Goal: Complete application form

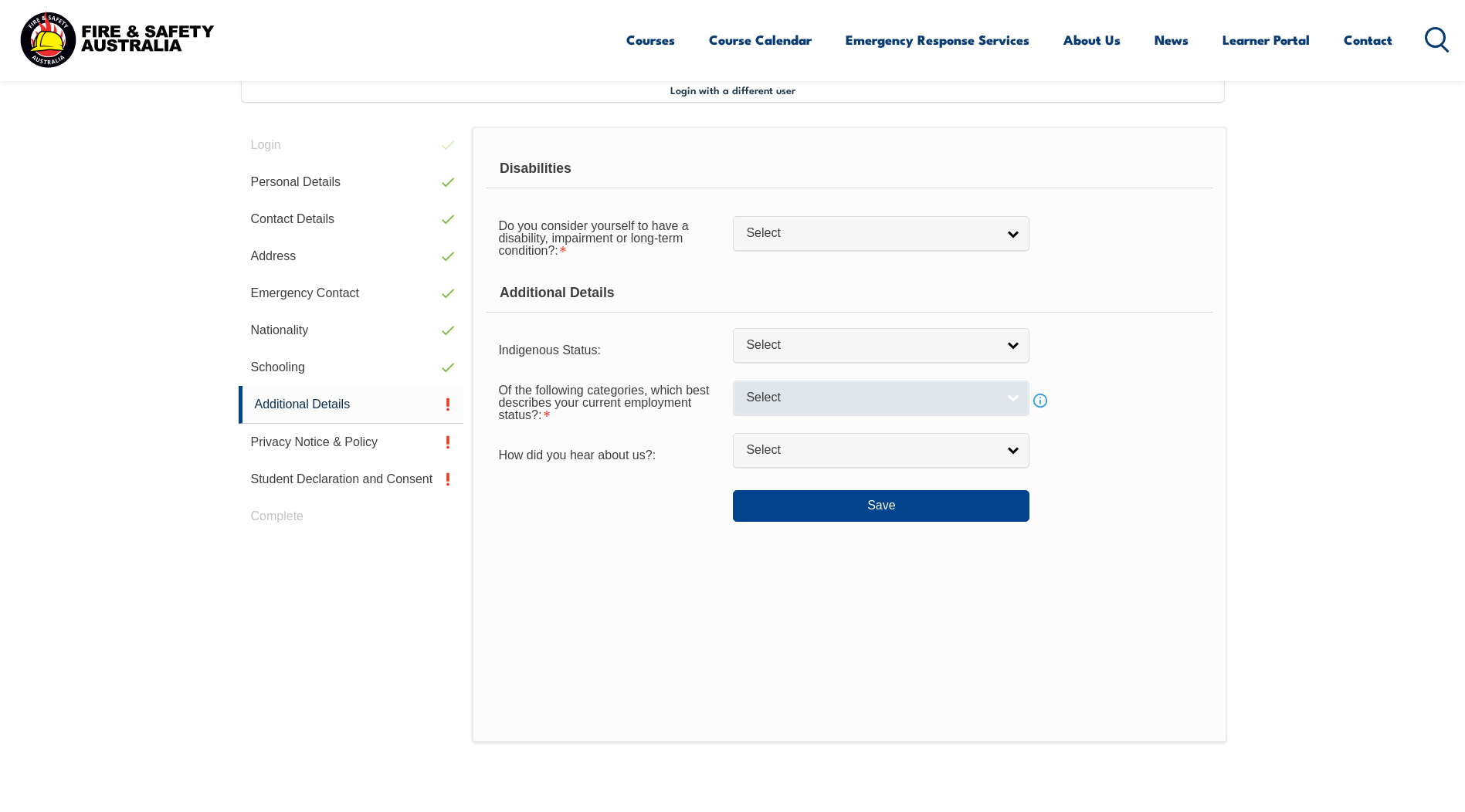
click at [952, 397] on span "Select" at bounding box center [871, 397] width 250 height 16
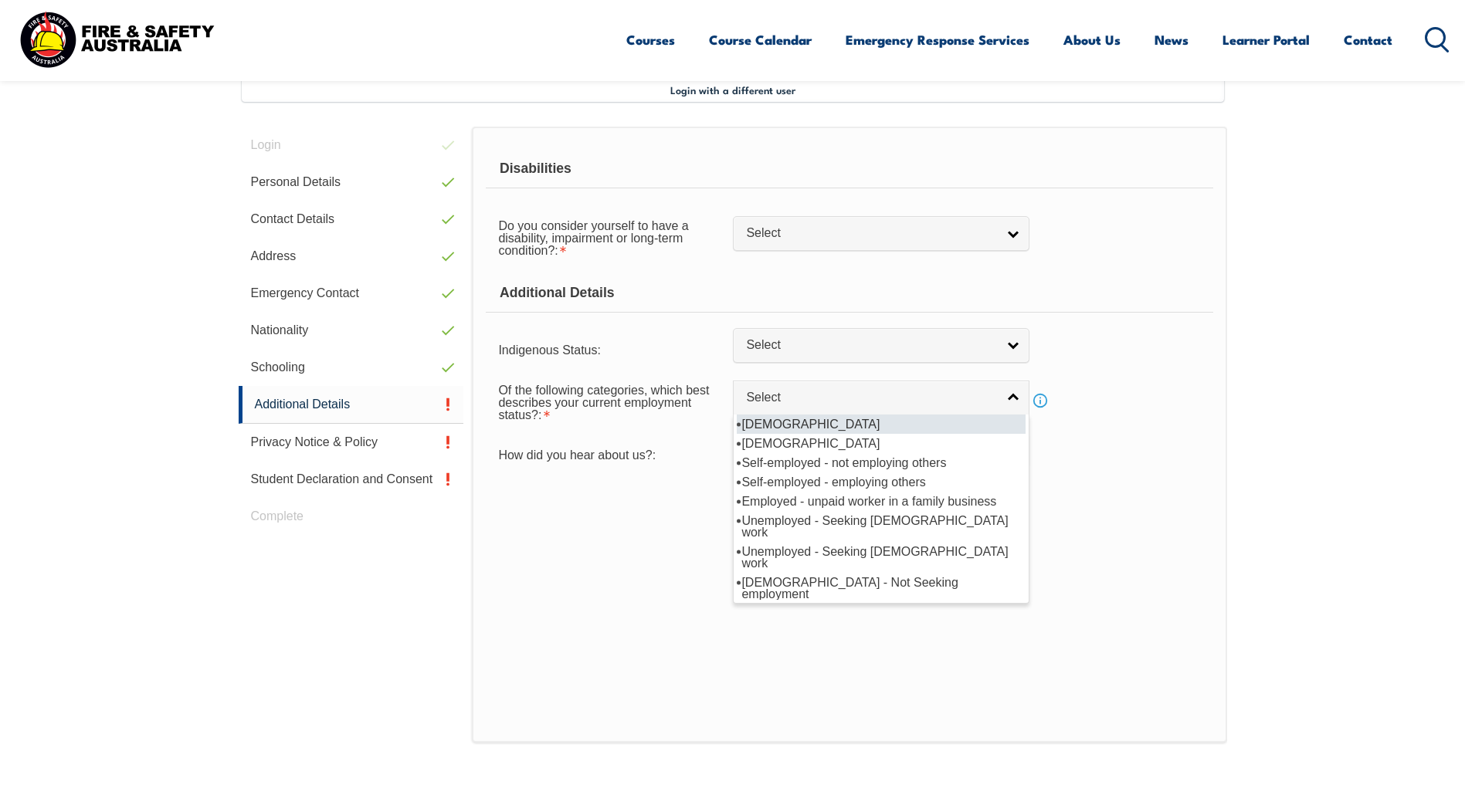
click at [876, 432] on li "[DEMOGRAPHIC_DATA]" at bounding box center [880, 424] width 289 height 20
select select "1"
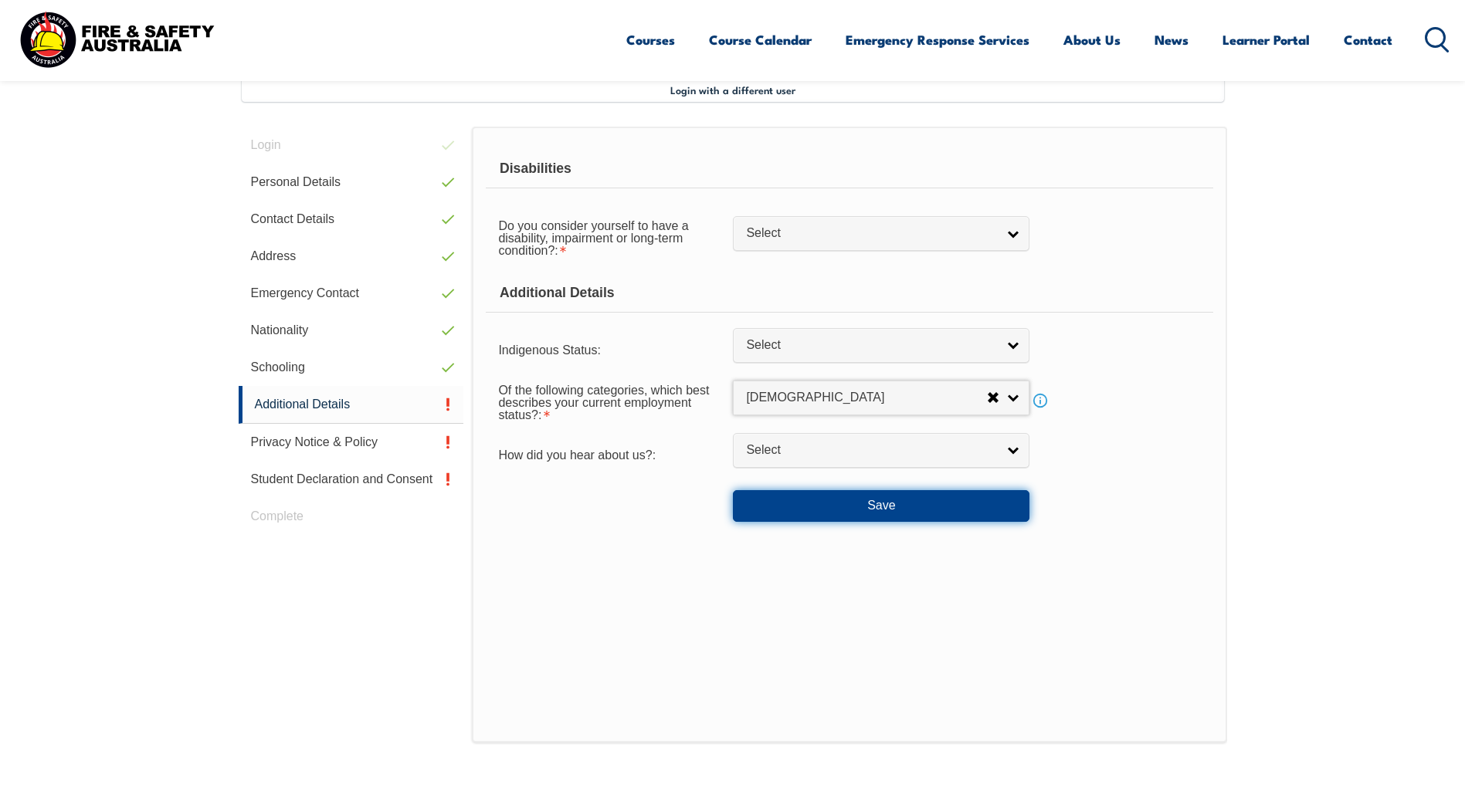
click at [819, 503] on button "Save" at bounding box center [880, 505] width 297 height 31
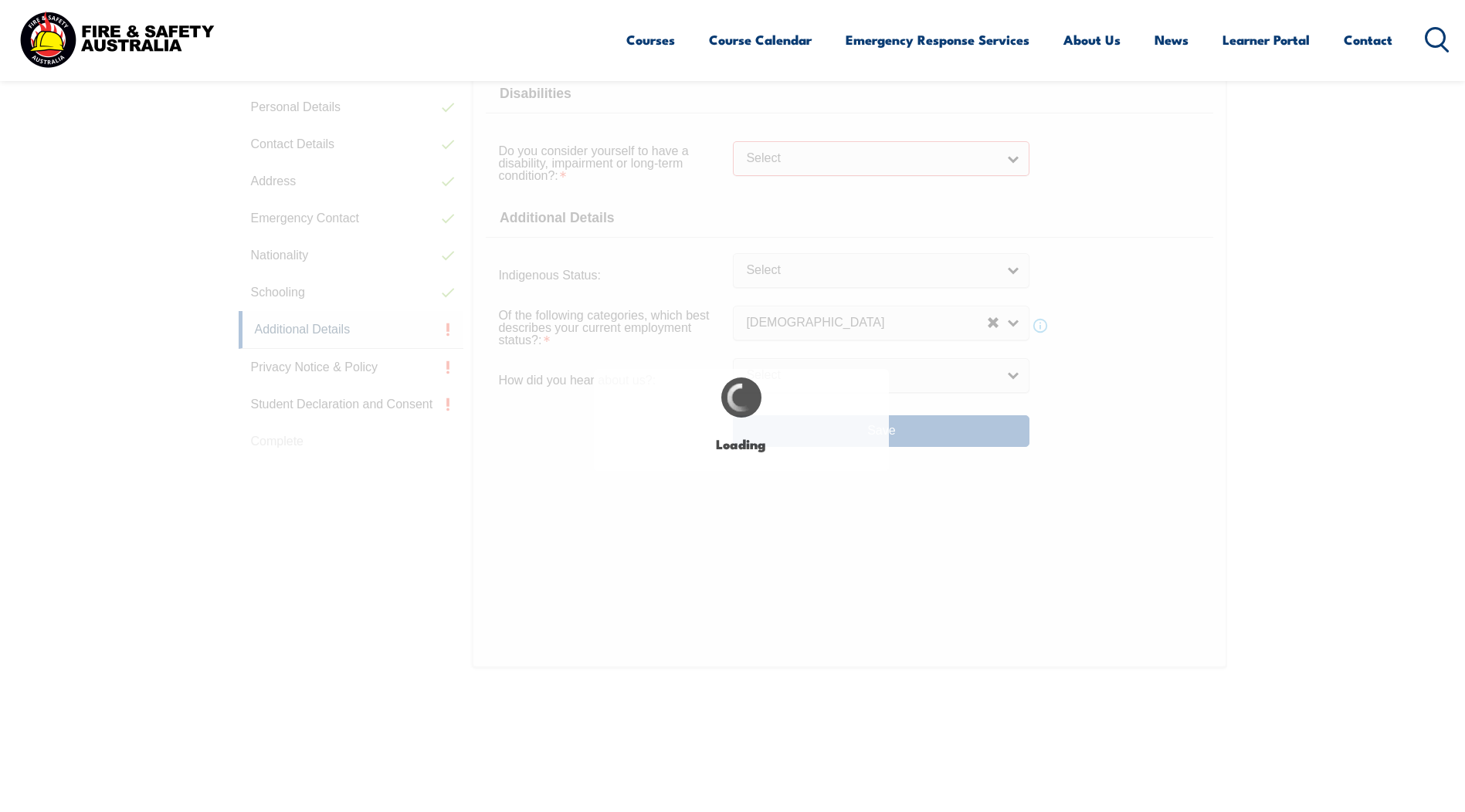
scroll to position [558, 0]
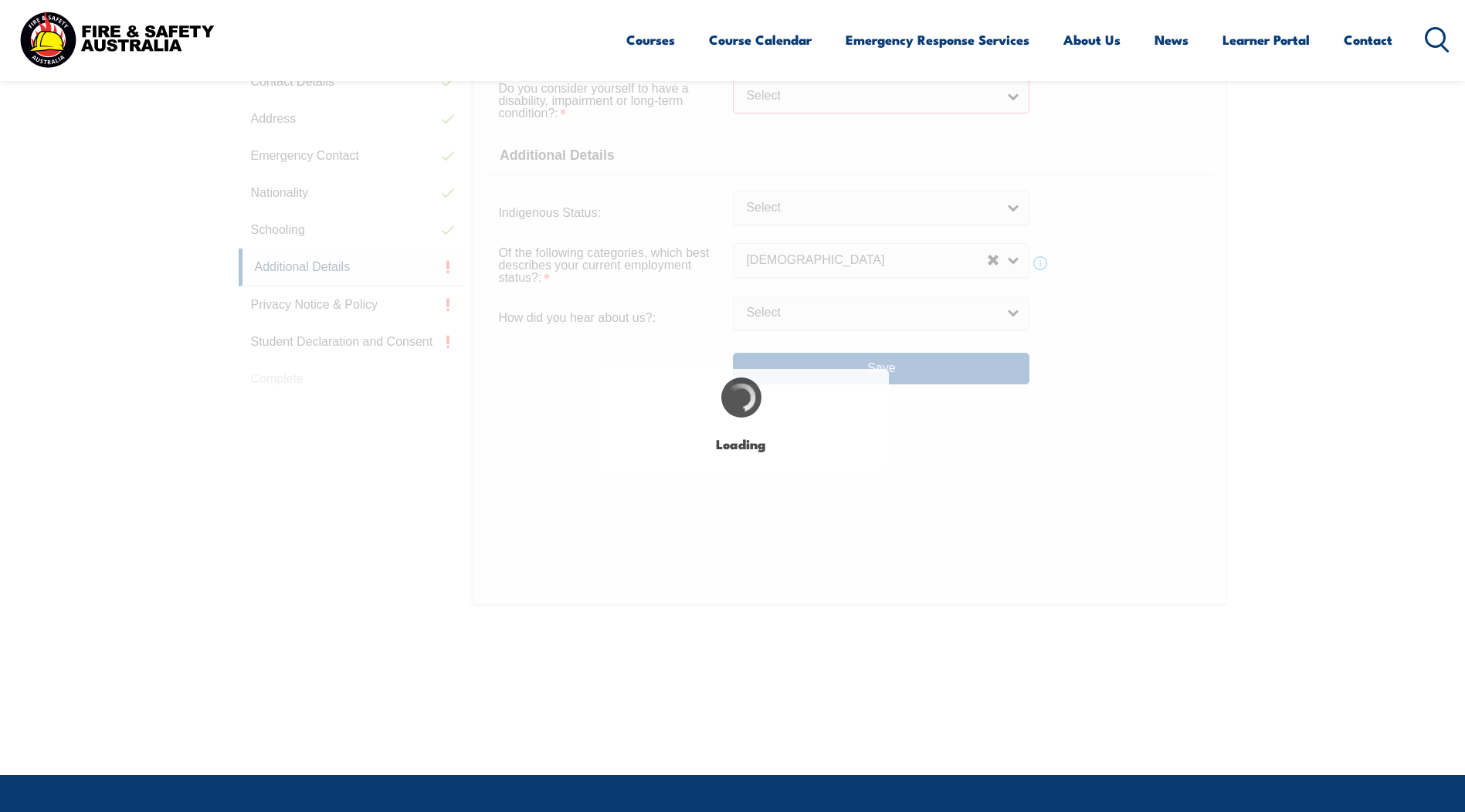
click at [1115, 181] on div "Login with a different user Login Personal Details Contact Details Address Emer…" at bounding box center [732, 334] width 988 height 789
select select
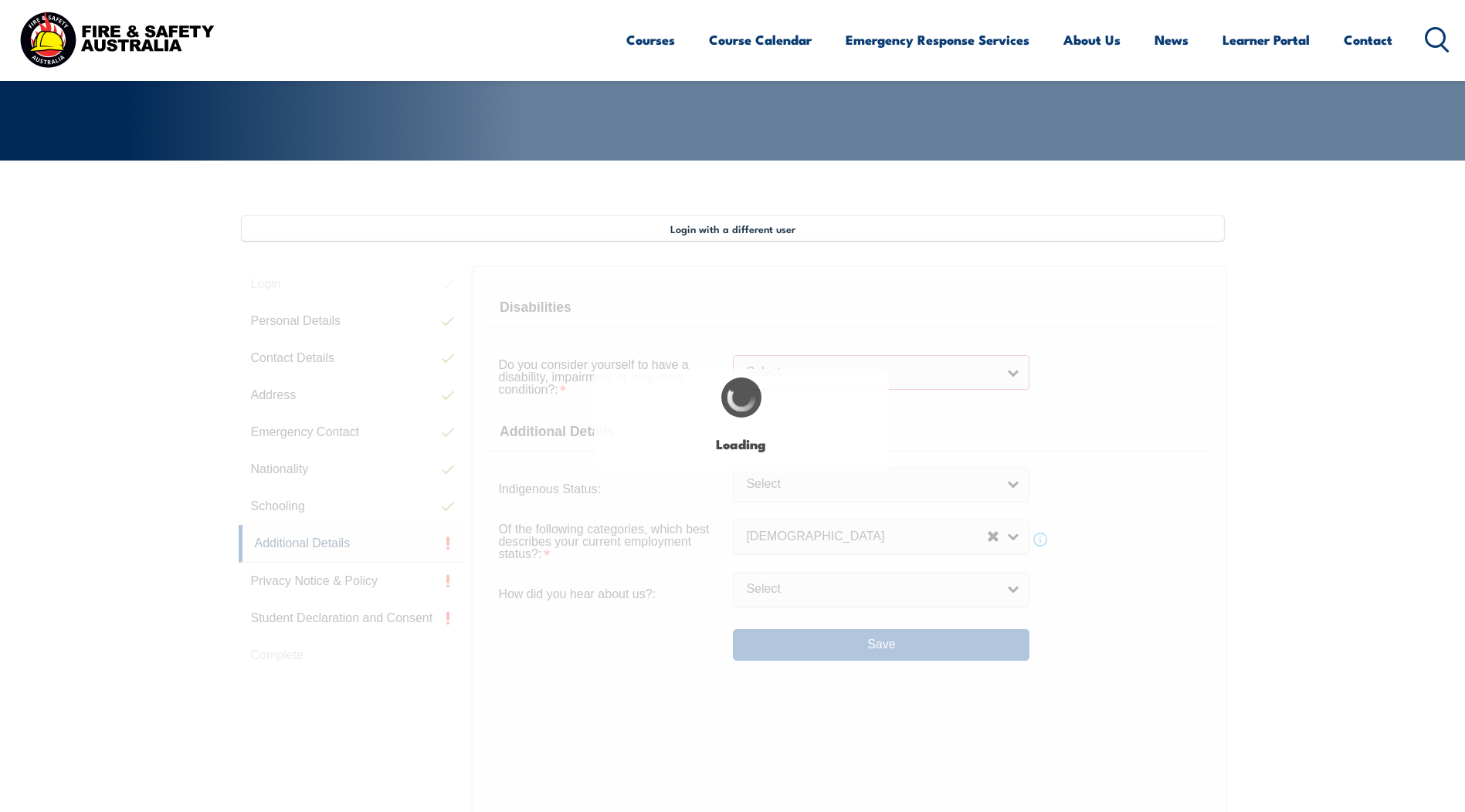
scroll to position [250, 0]
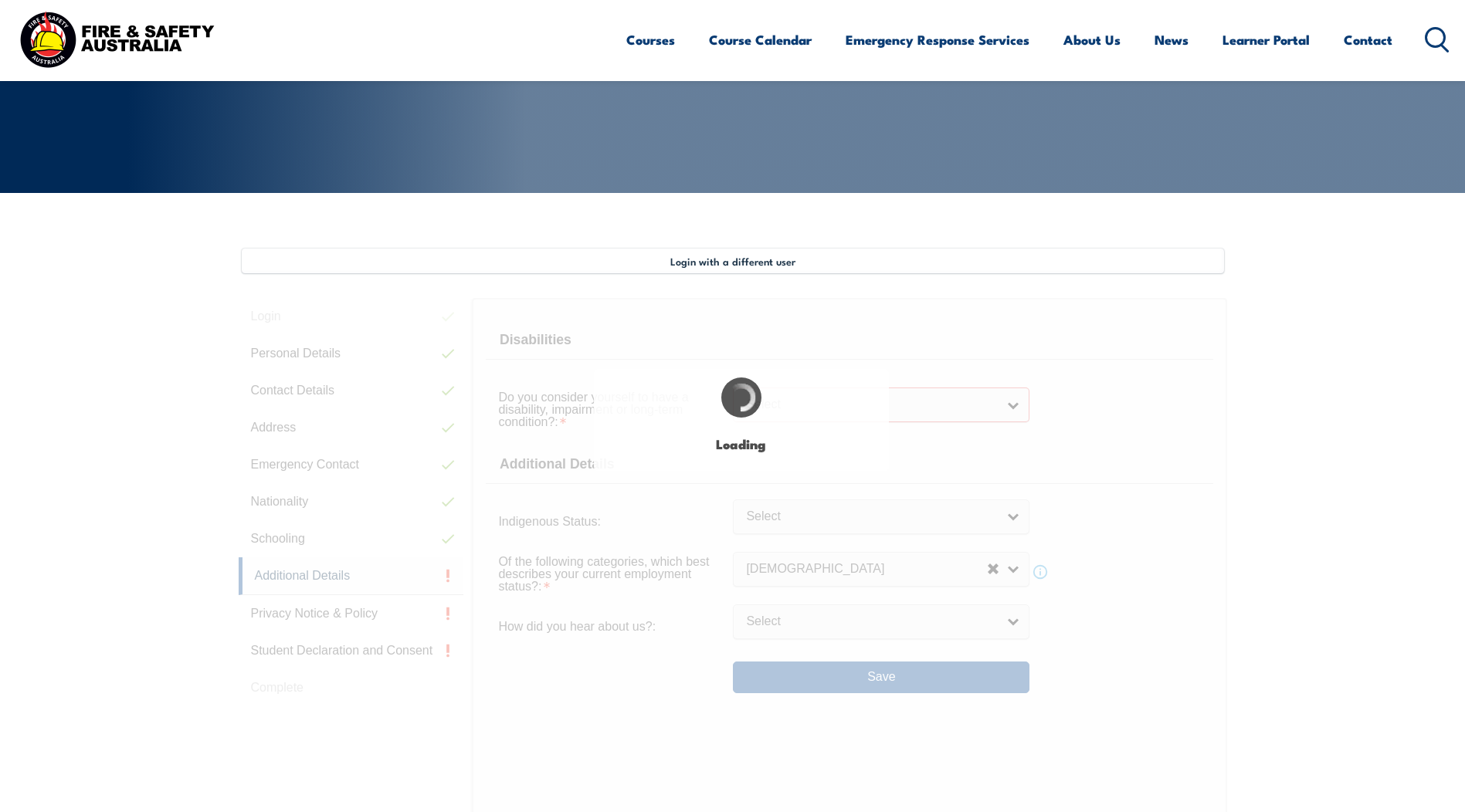
click at [974, 411] on div "Login with a different user Login Personal Details Contact Details Address Emer…" at bounding box center [732, 643] width 988 height 789
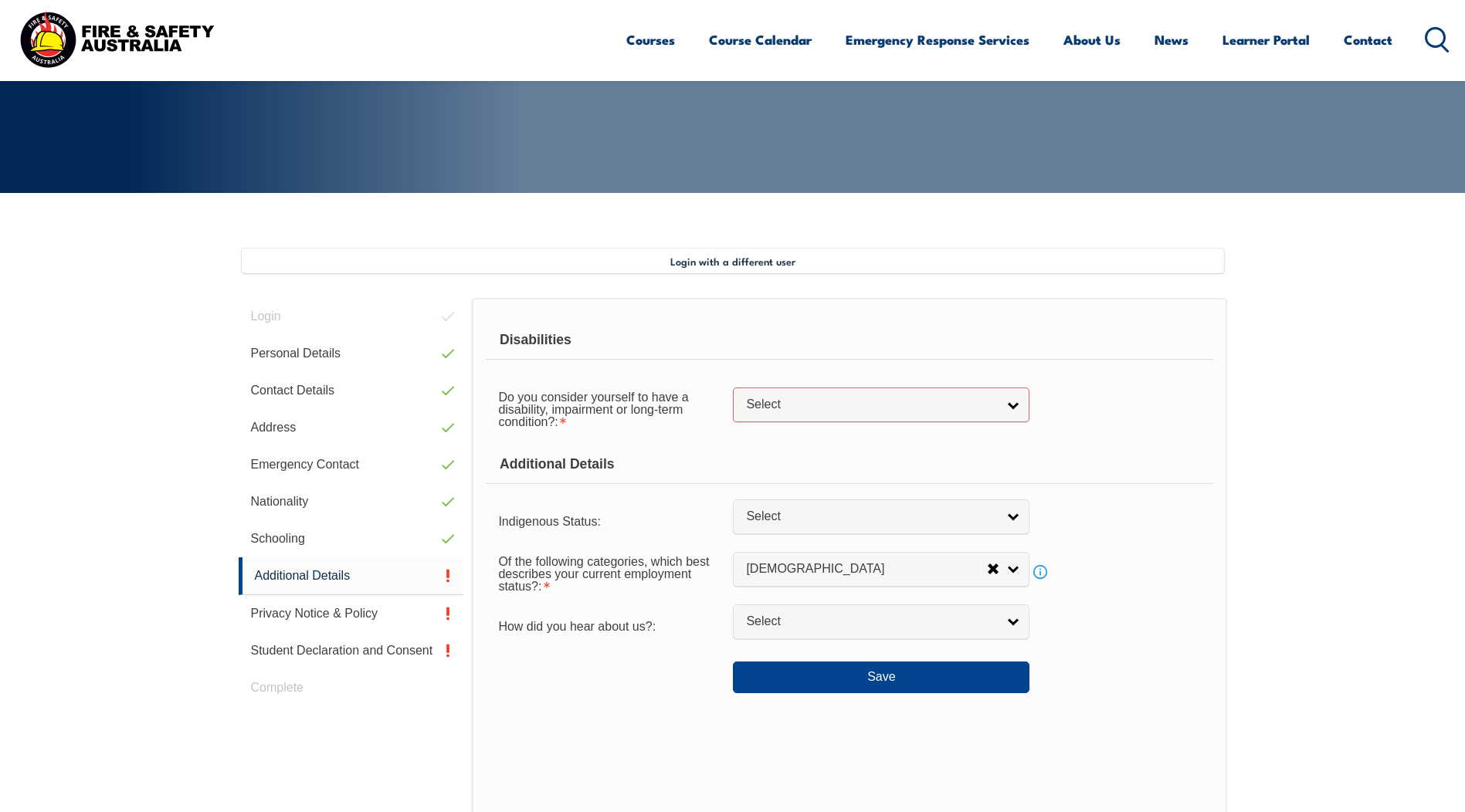
click at [974, 411] on span "Select" at bounding box center [871, 404] width 250 height 16
click at [920, 436] on li "No" at bounding box center [880, 431] width 289 height 20
click at [881, 671] on button "Save" at bounding box center [880, 677] width 297 height 31
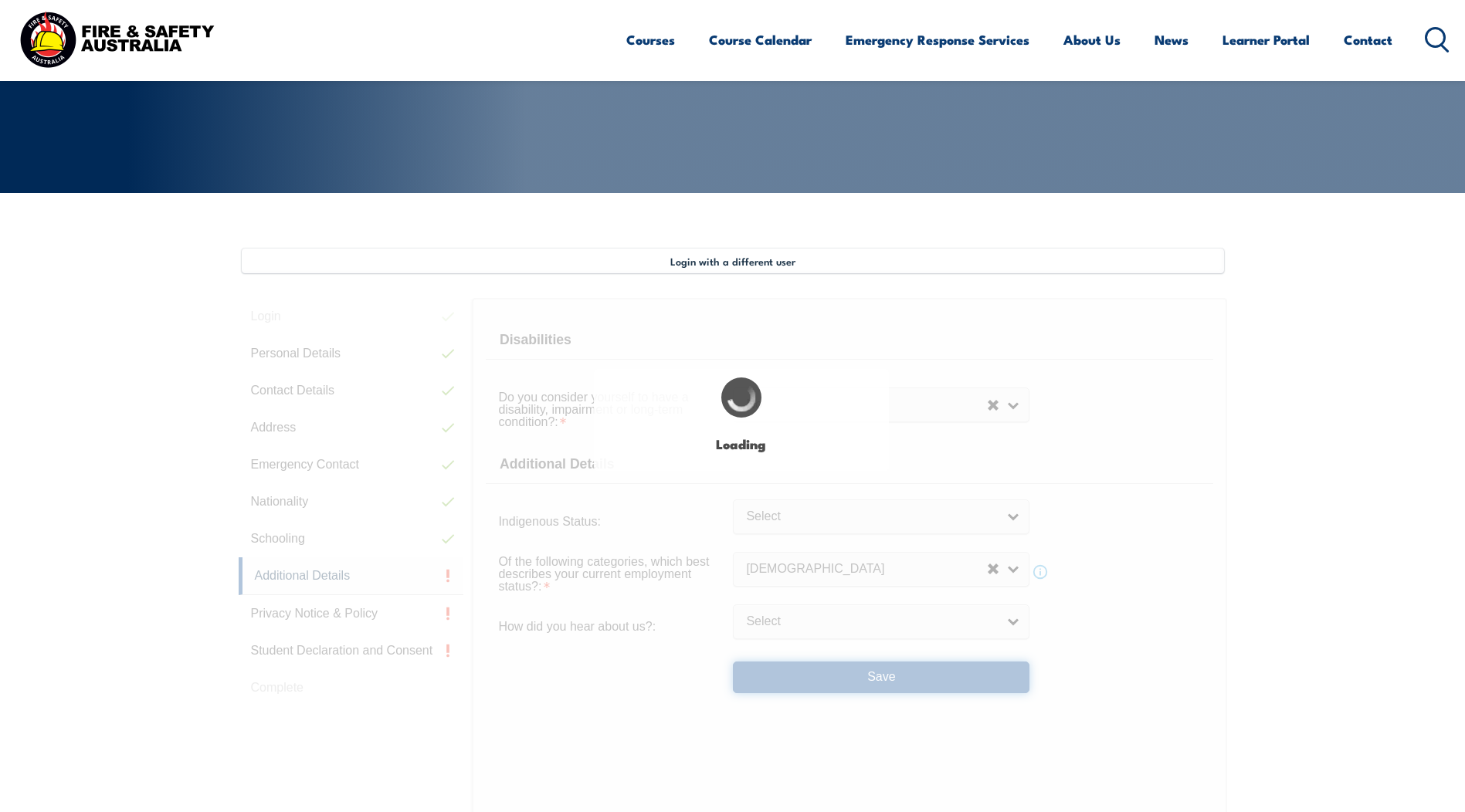
select select "false"
select select
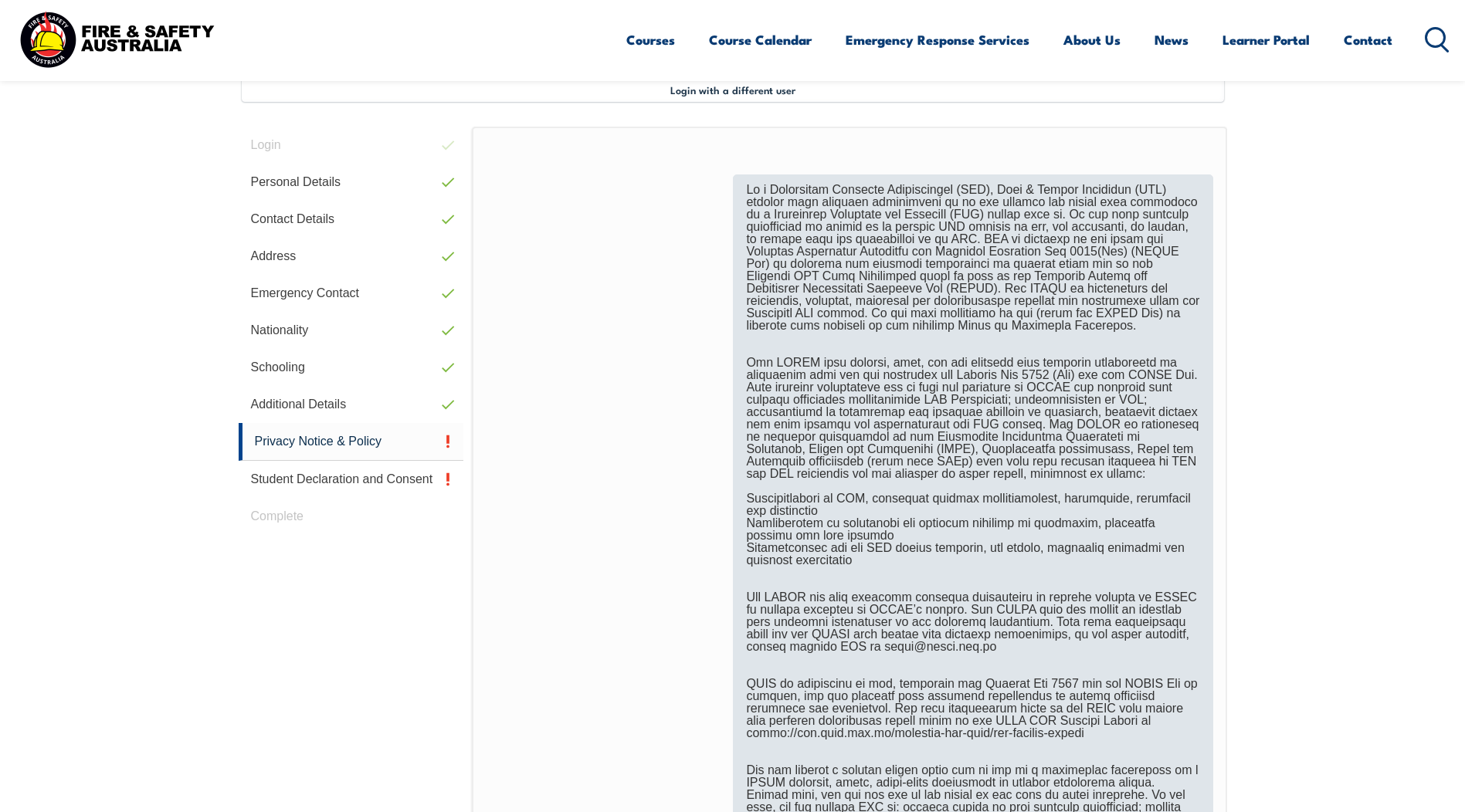
scroll to position [729, 0]
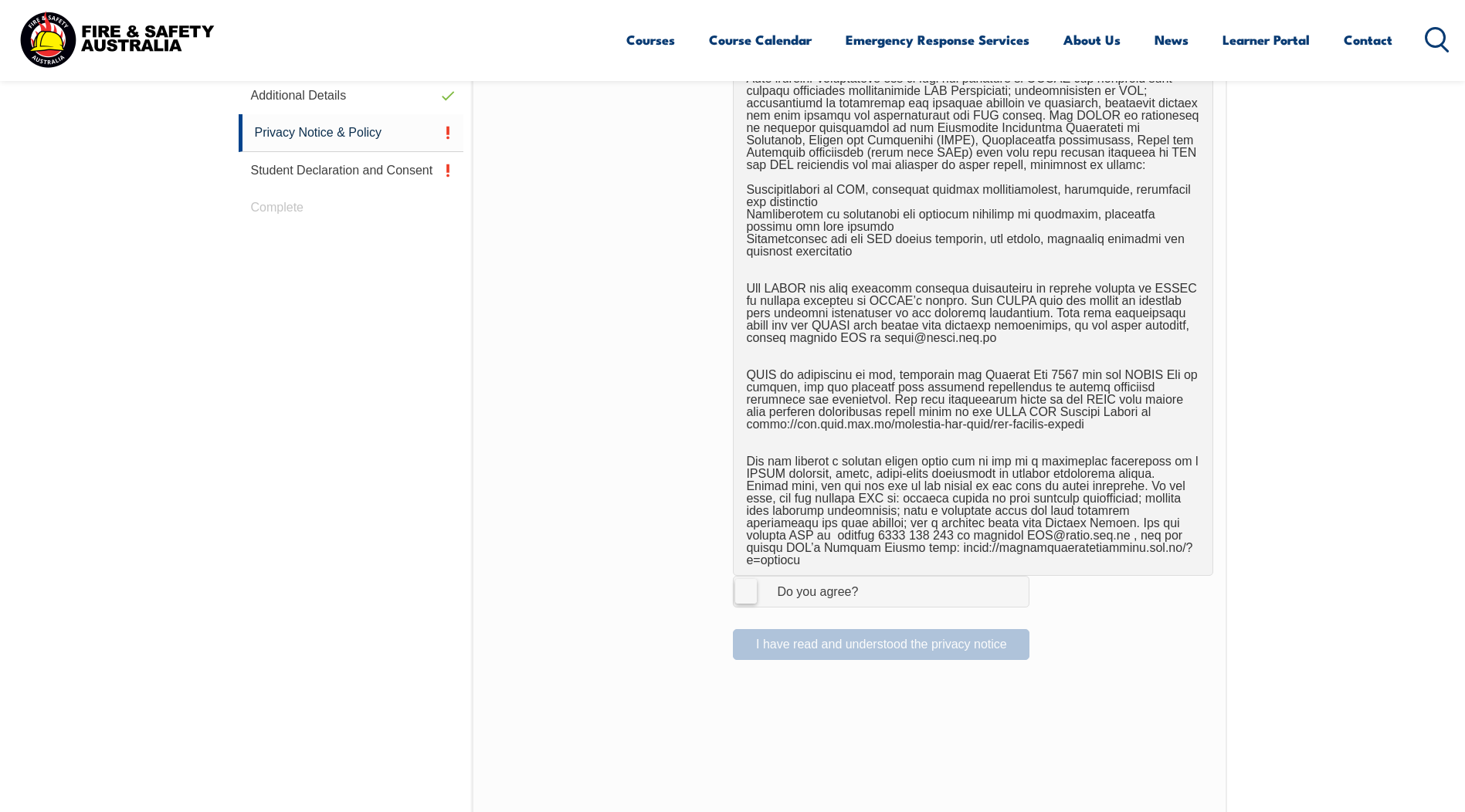
click at [753, 577] on label "I Agree Do you agree?" at bounding box center [880, 591] width 297 height 31
click at [870, 577] on input "I Agree Do you agree?" at bounding box center [884, 591] width 27 height 29
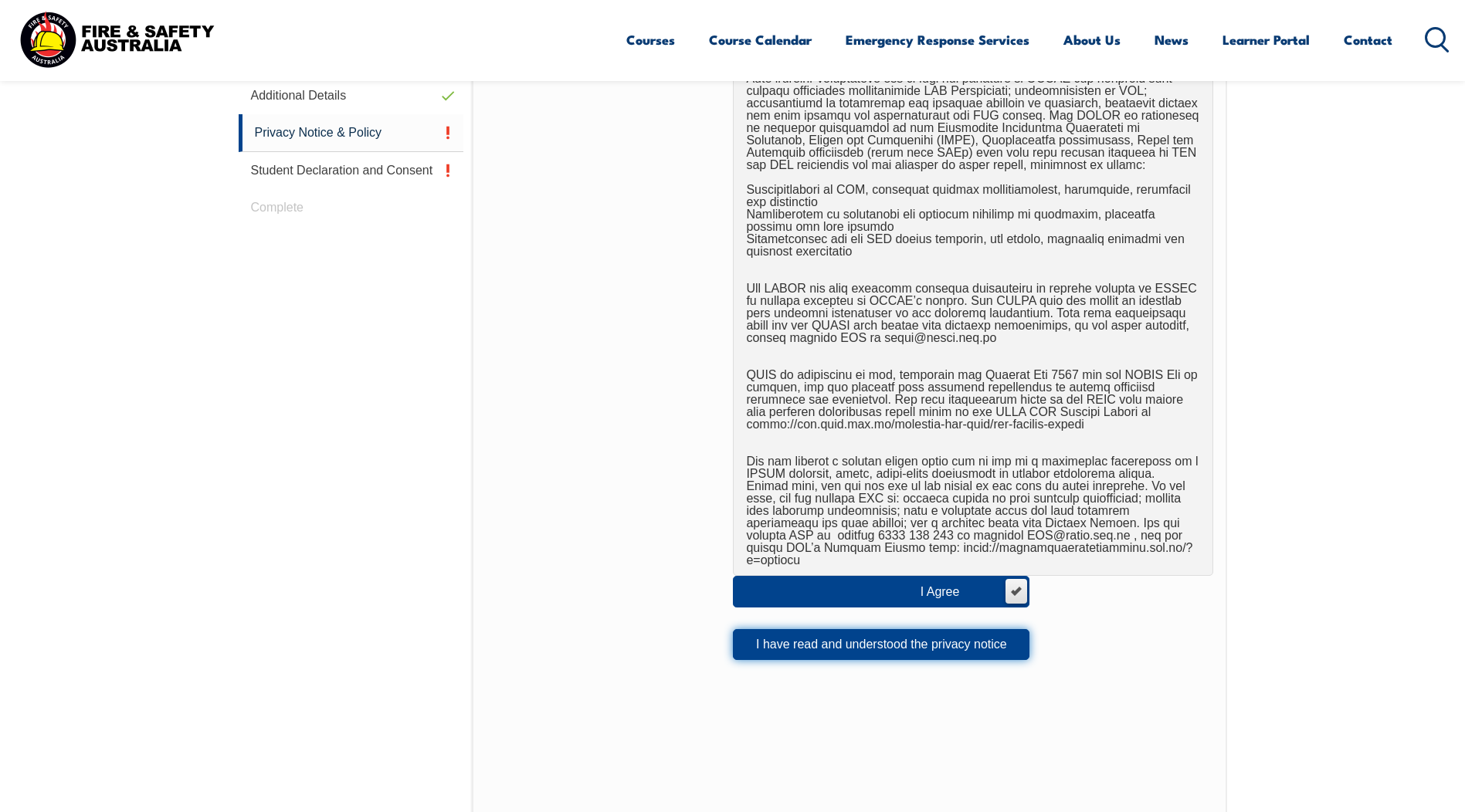
click at [783, 629] on button "I have read and understood the privacy notice" at bounding box center [880, 644] width 297 height 31
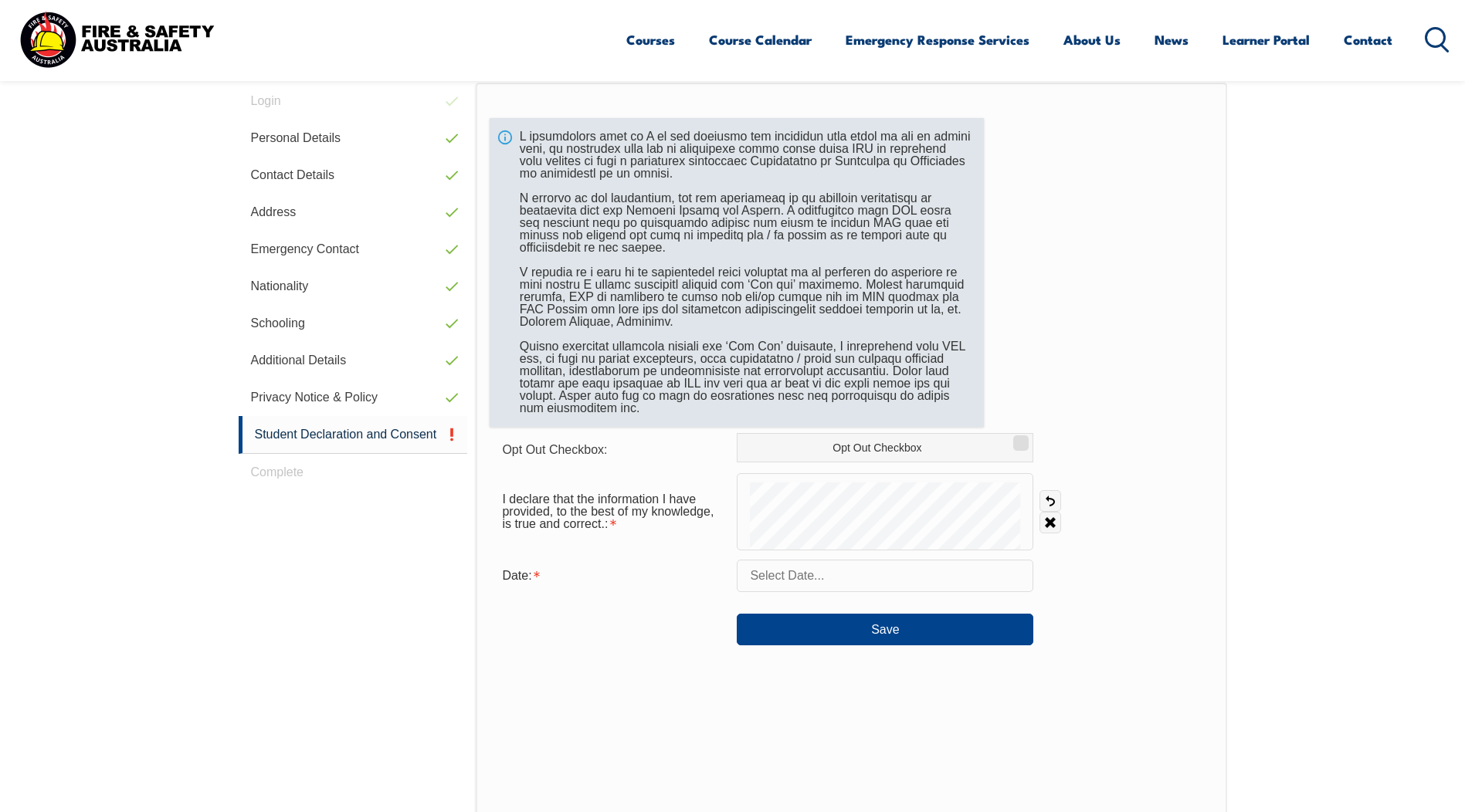
scroll to position [421, 0]
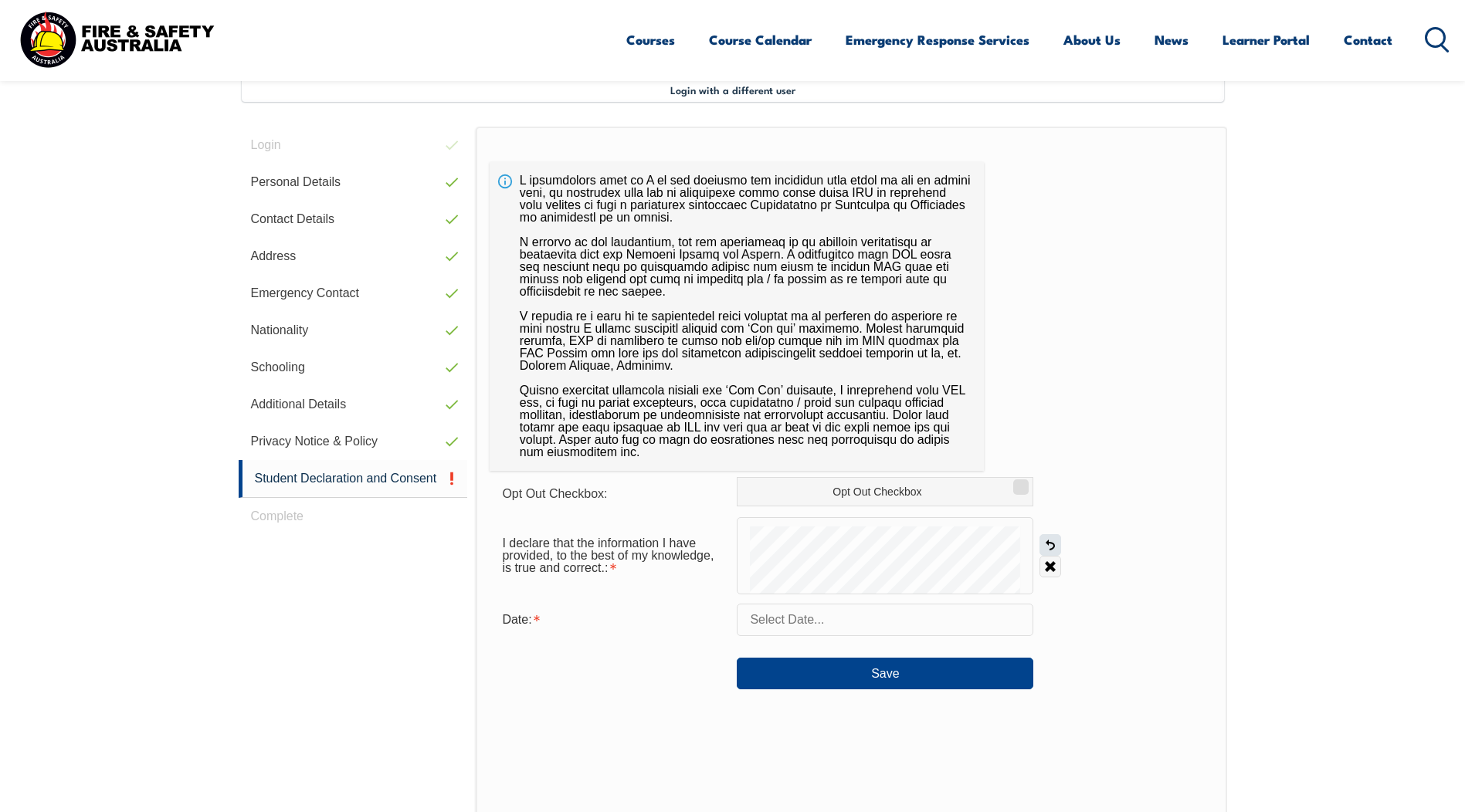
click at [1053, 544] on link "Undo" at bounding box center [1050, 545] width 22 height 22
click at [1049, 543] on link "Undo" at bounding box center [1050, 545] width 22 height 22
click at [1049, 541] on link "Undo" at bounding box center [1050, 545] width 22 height 22
click at [1048, 542] on link "Undo" at bounding box center [1050, 545] width 22 height 22
click at [836, 627] on input "text" at bounding box center [884, 620] width 297 height 32
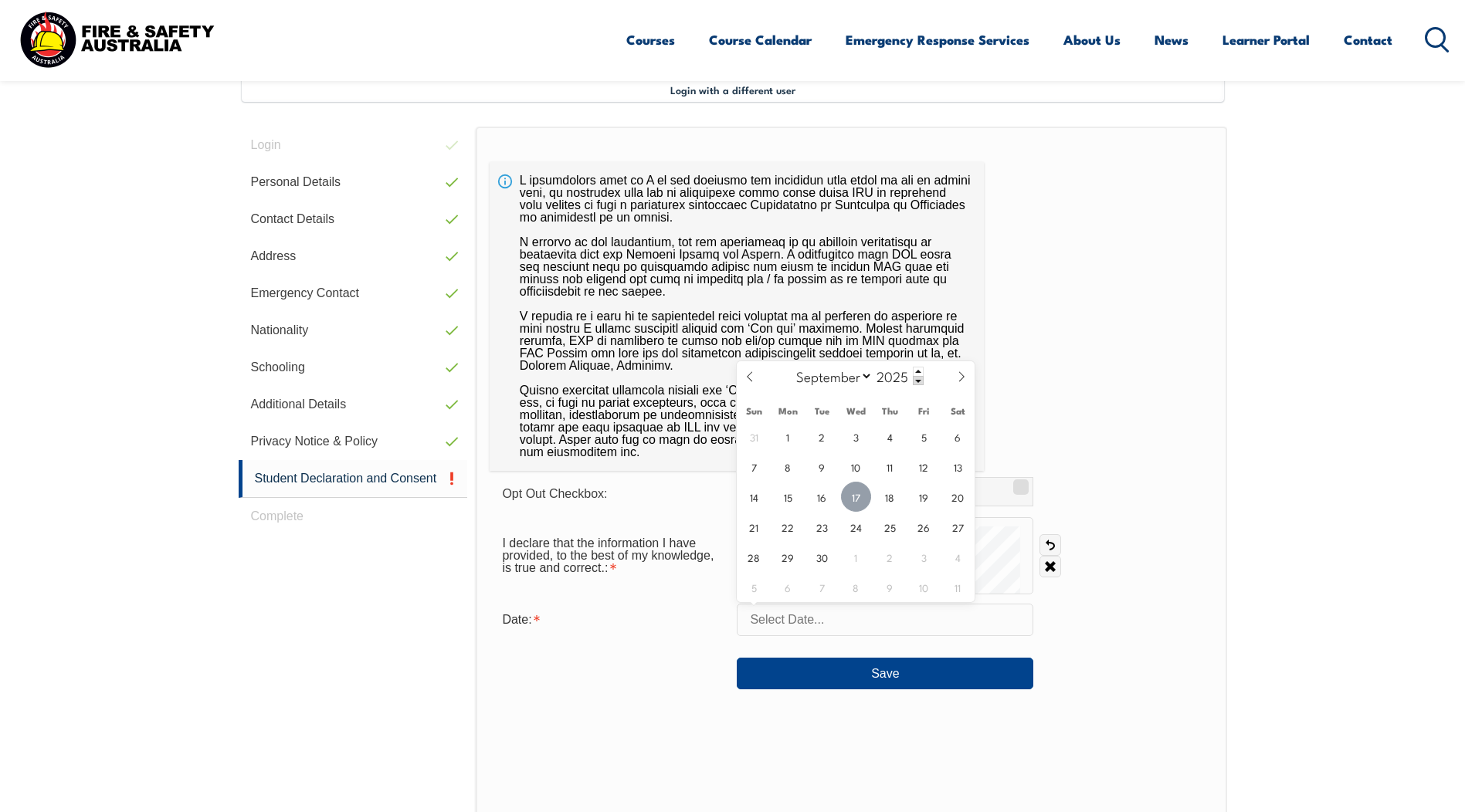
click at [854, 495] on span "17" at bounding box center [856, 497] width 30 height 30
type input "[DATE]"
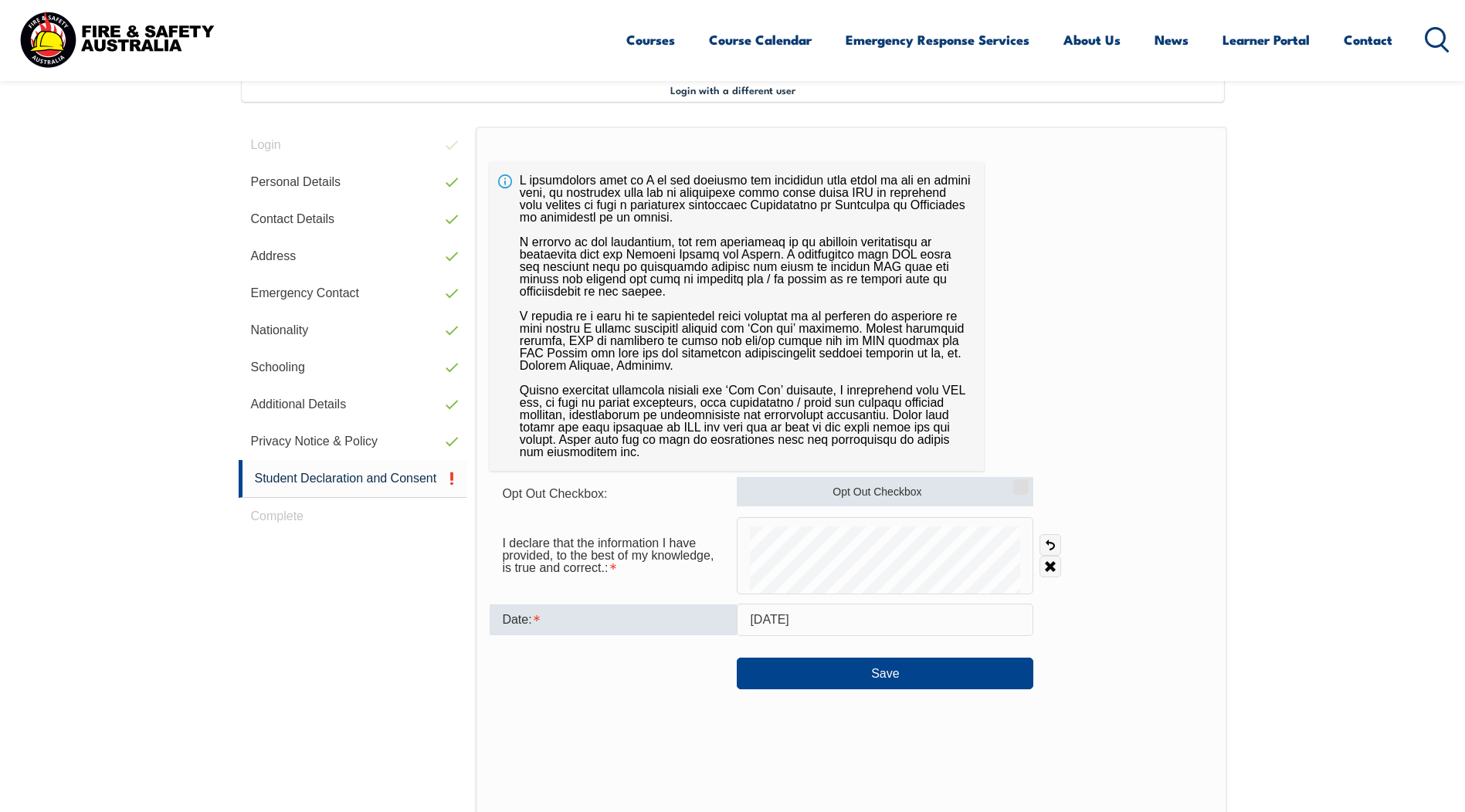
click at [1020, 483] on input "Opt Out Checkbox" at bounding box center [1019, 482] width 9 height 2
click at [1017, 483] on input "Opt Out Checkbox" at bounding box center [1019, 482] width 9 height 2
checkbox input "false"
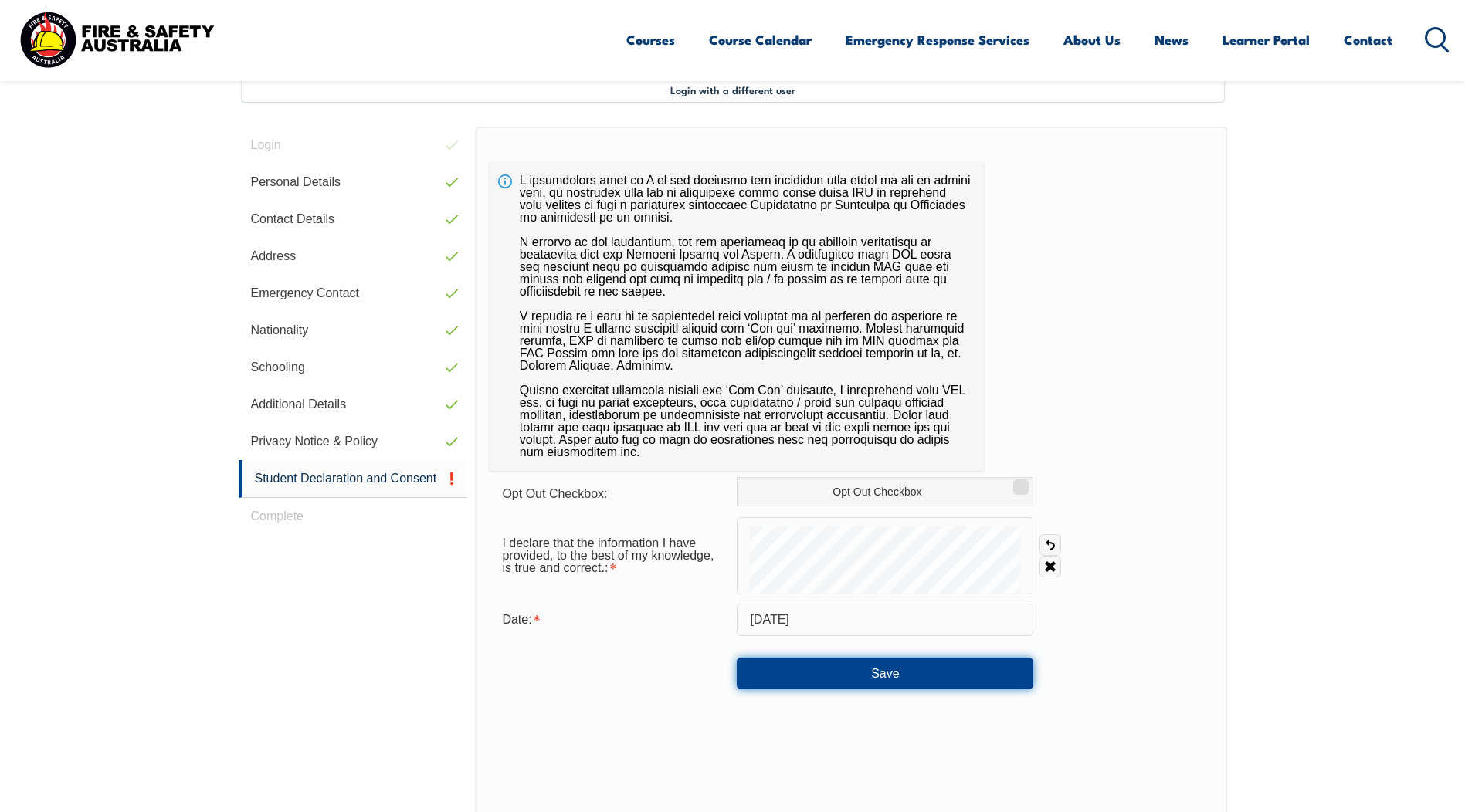
click at [925, 684] on button "Save" at bounding box center [884, 673] width 297 height 31
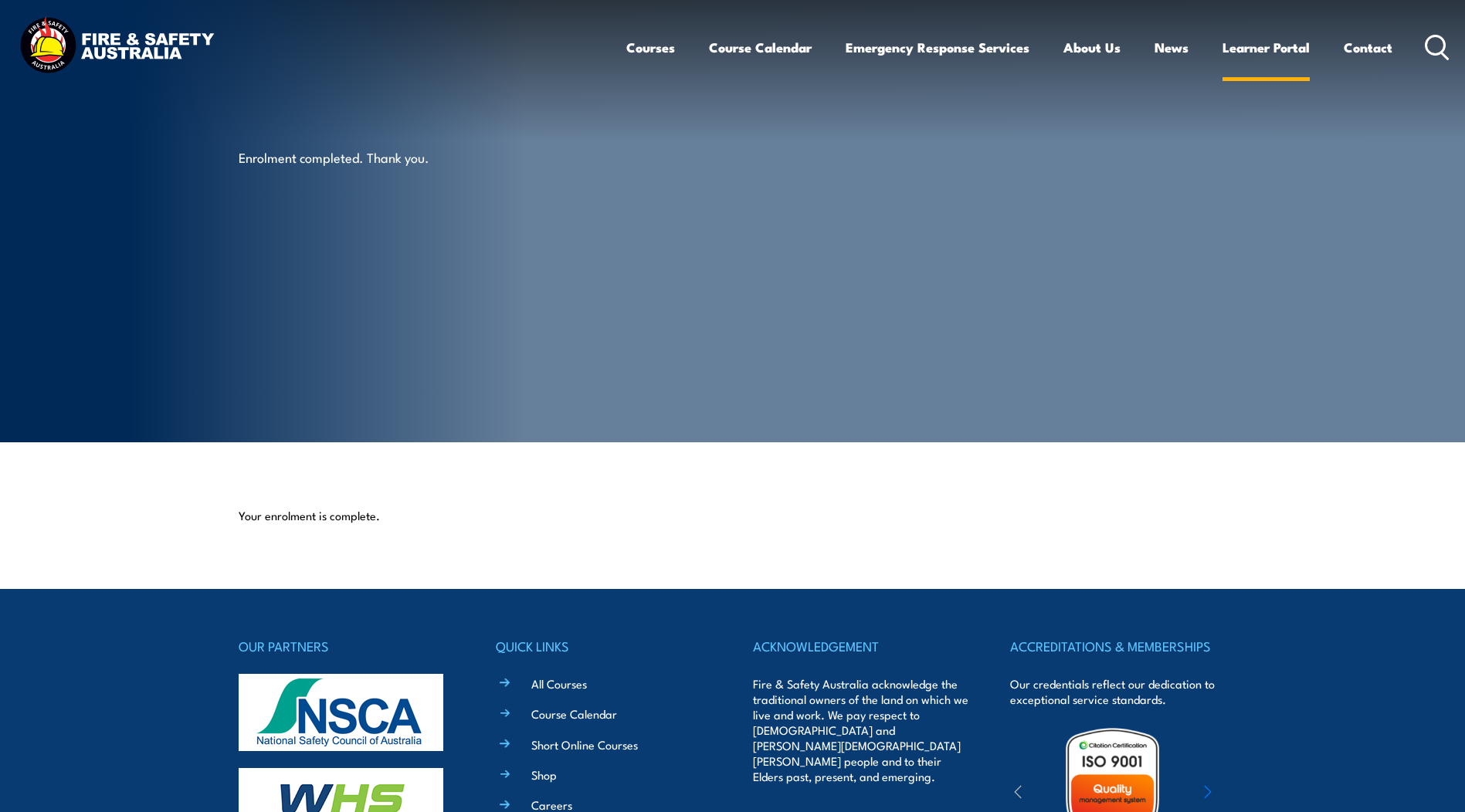
click at [1239, 45] on link "Learner Portal" at bounding box center [1266, 48] width 88 height 41
